Goal: Task Accomplishment & Management: Manage account settings

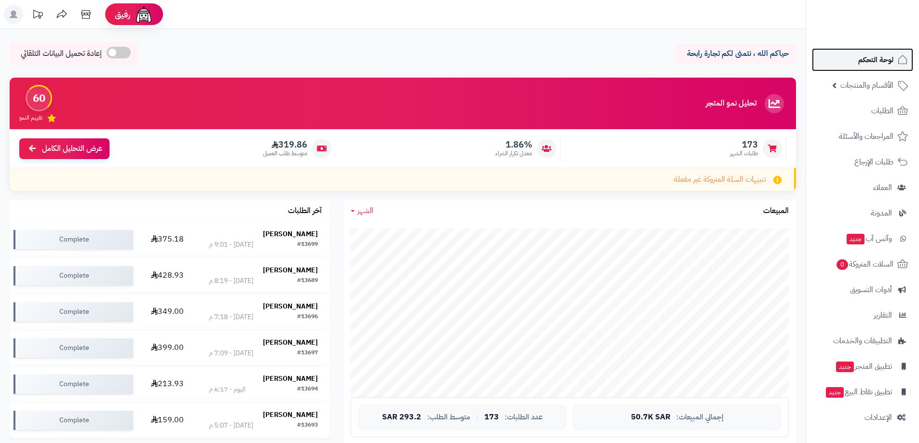
click at [895, 66] on link "لوحة التحكم" at bounding box center [862, 59] width 101 height 23
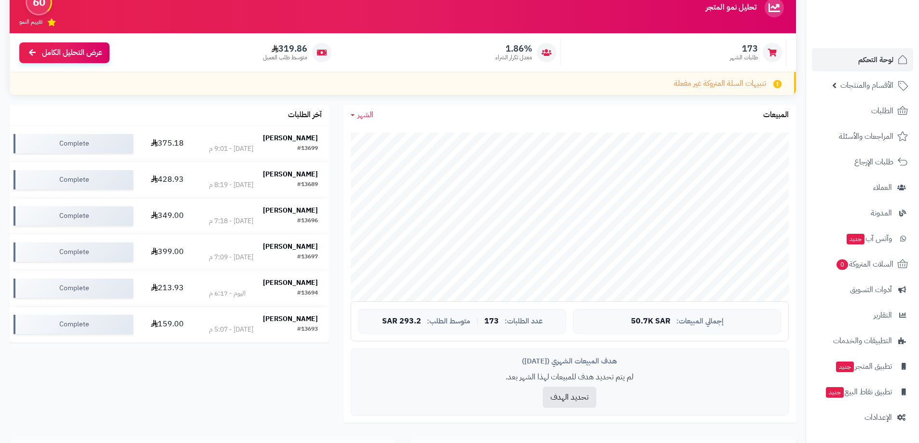
scroll to position [96, 0]
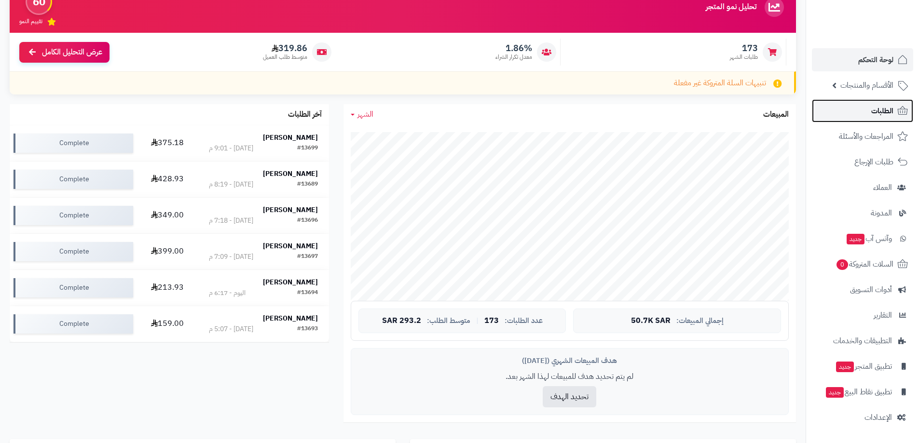
click at [875, 108] on span "الطلبات" at bounding box center [882, 111] width 22 height 14
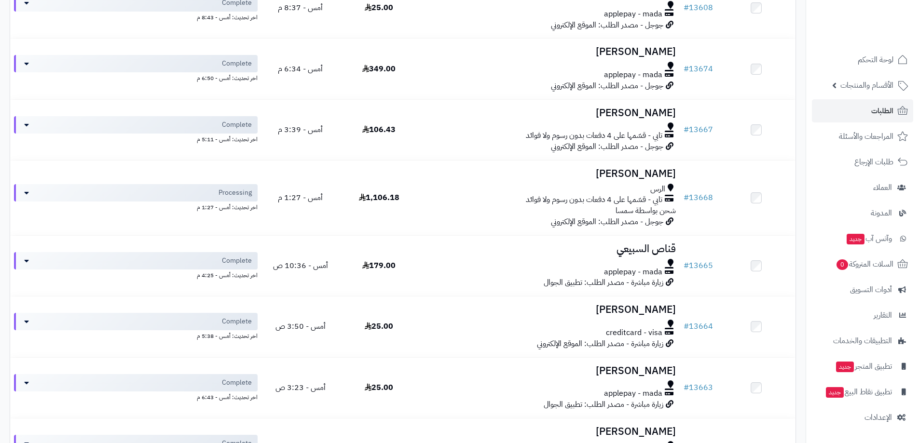
scroll to position [675, 0]
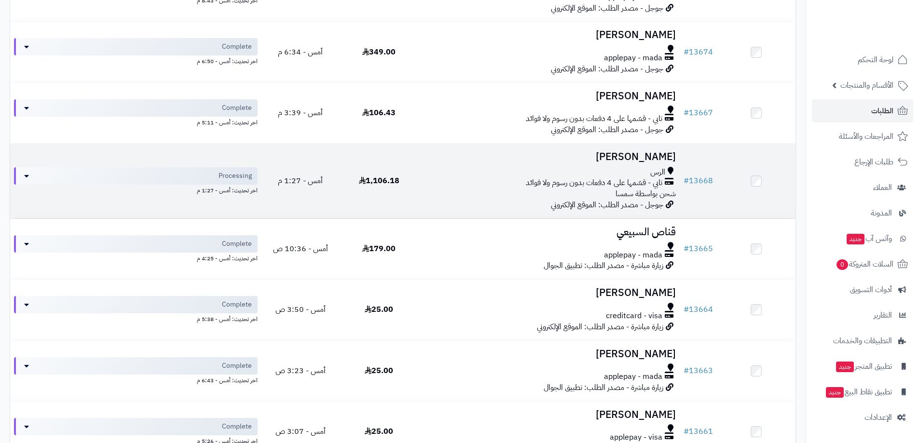
click at [762, 191] on td at bounding box center [756, 181] width 79 height 75
click at [642, 155] on h3 "[PERSON_NAME]" at bounding box center [549, 156] width 254 height 11
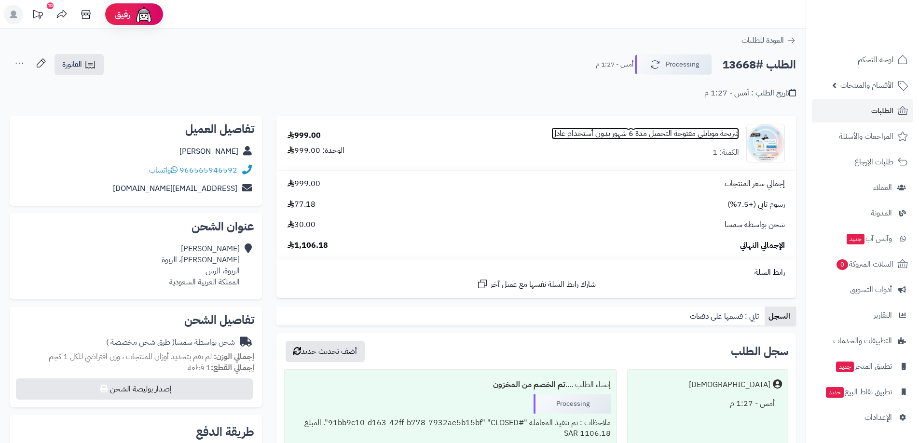
click at [686, 134] on link "شريحة موبايلي مفتوحة التحميل مدة 6 شهور بدون أستخدام عادل" at bounding box center [645, 133] width 188 height 11
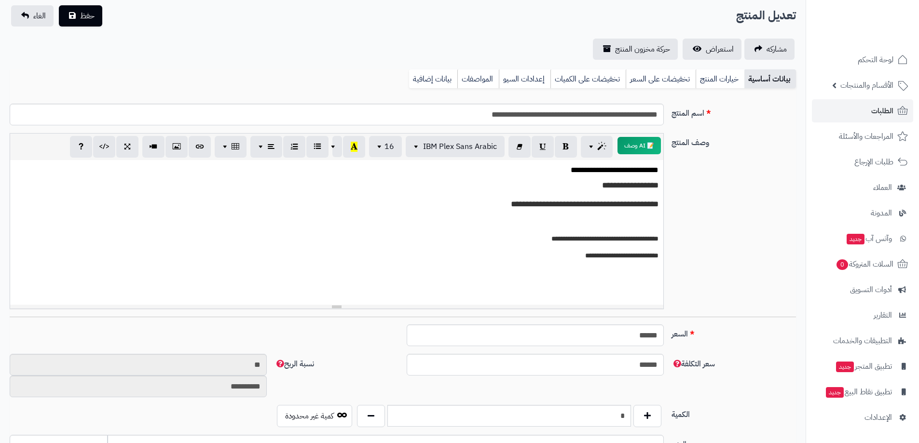
scroll to position [48, 0]
